Goal: Transaction & Acquisition: Purchase product/service

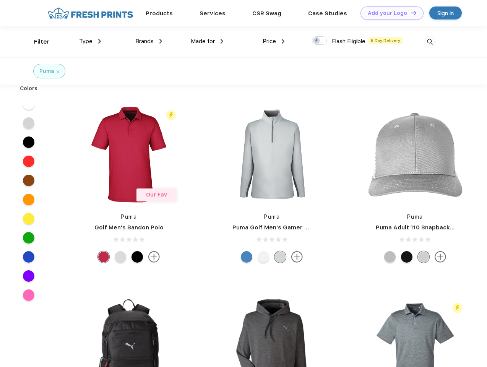
click at [389, 13] on link "Add your Logo Design Tool" at bounding box center [392, 13] width 63 height 13
click at [0, 0] on div "Design Tool" at bounding box center [0, 0] width 0 height 0
click at [411, 13] on link "Add your Logo Design Tool" at bounding box center [392, 13] width 63 height 13
click at [37, 42] on div "Filter" at bounding box center [42, 41] width 16 height 9
click at [90, 41] on span "Type" at bounding box center [85, 41] width 13 height 7
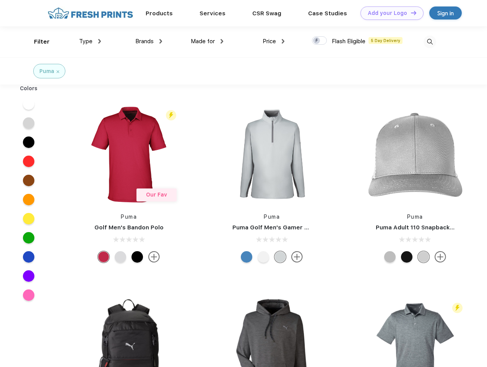
click at [149, 41] on span "Brands" at bounding box center [144, 41] width 18 height 7
click at [207, 41] on span "Made for" at bounding box center [203, 41] width 24 height 7
click at [274, 41] on span "Price" at bounding box center [269, 41] width 13 height 7
click at [320, 41] on div at bounding box center [319, 40] width 15 height 8
click at [317, 41] on input "checkbox" at bounding box center [314, 38] width 5 height 5
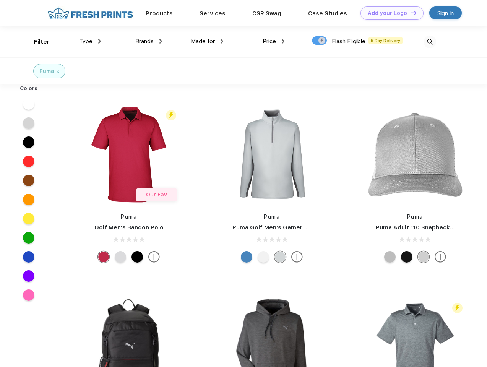
click at [430, 42] on img at bounding box center [430, 42] width 13 height 13
